Goal: Navigation & Orientation: Go to known website

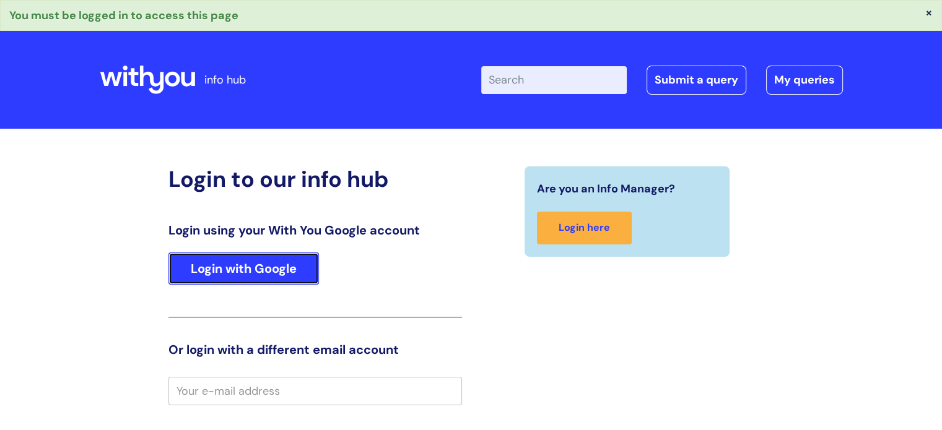
click at [273, 269] on link "Login with Google" at bounding box center [243, 269] width 150 height 32
